Goal: Find specific page/section: Find specific page/section

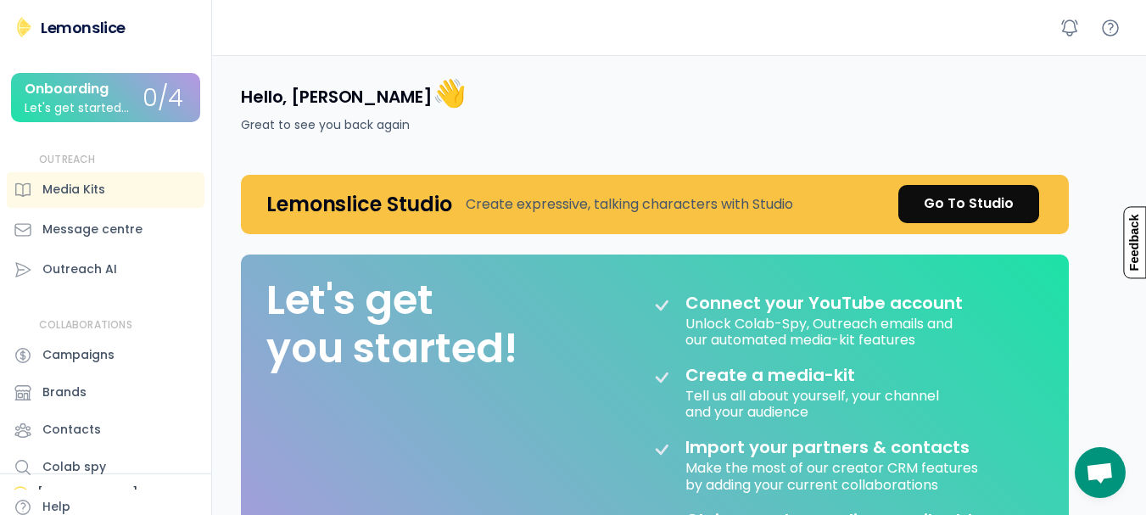
click at [600, 114] on div "Hello, [PERSON_NAME] 👋 Great to see you back again" at bounding box center [645, 104] width 848 height 99
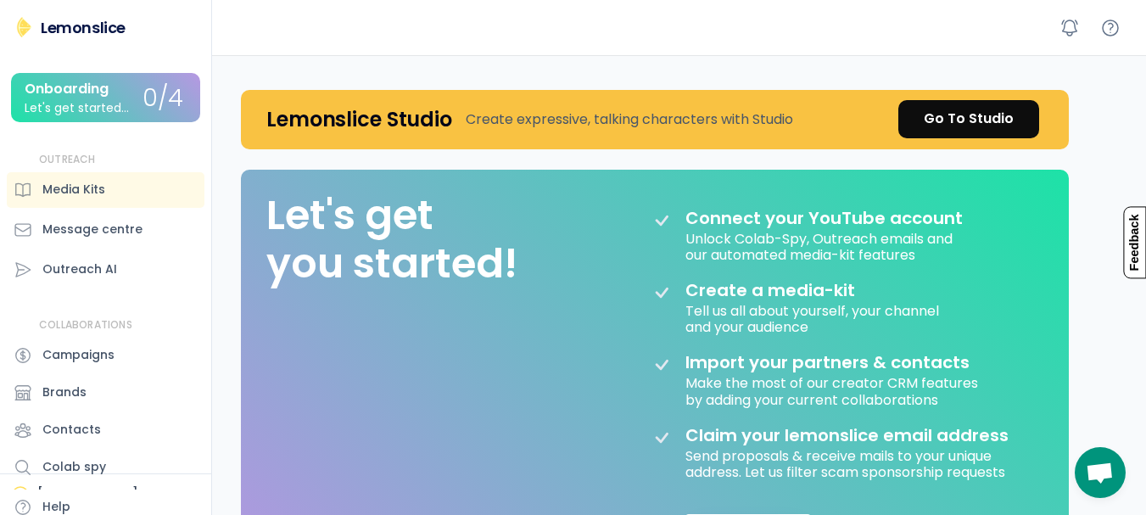
scroll to position [13, 0]
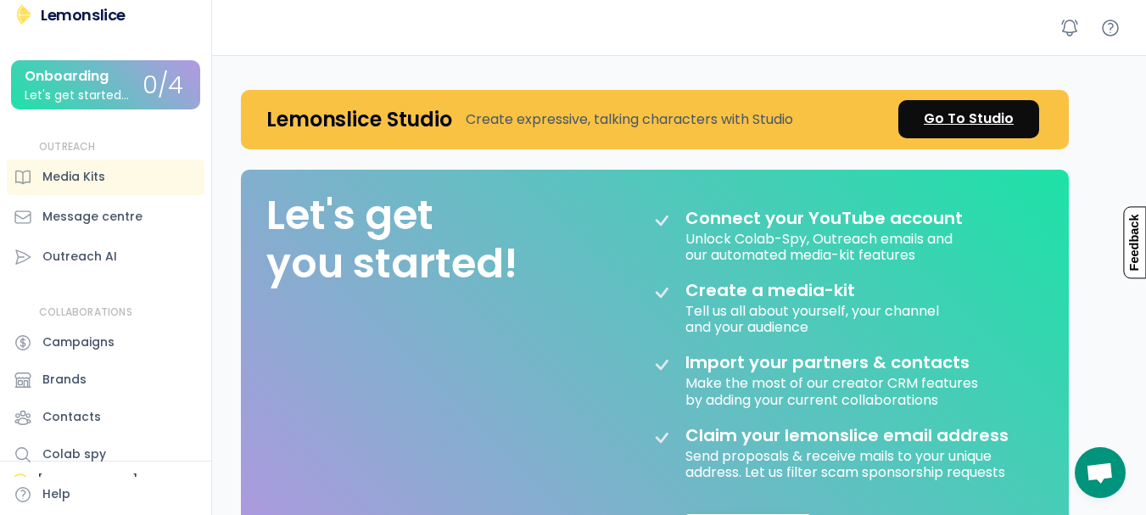
click at [950, 112] on div "Go To Studio" at bounding box center [969, 119] width 90 height 20
